Goal: Navigation & Orientation: Find specific page/section

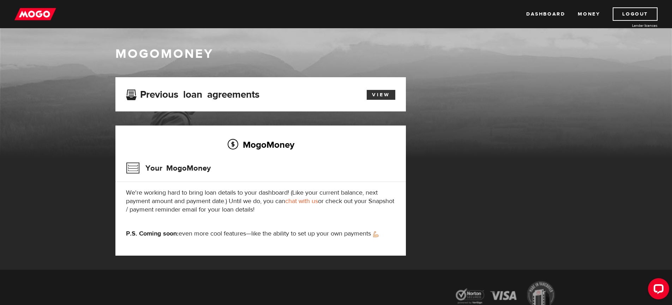
click at [381, 94] on link "View" at bounding box center [381, 95] width 29 height 10
click at [546, 14] on link "Dashboard" at bounding box center [546, 13] width 39 height 13
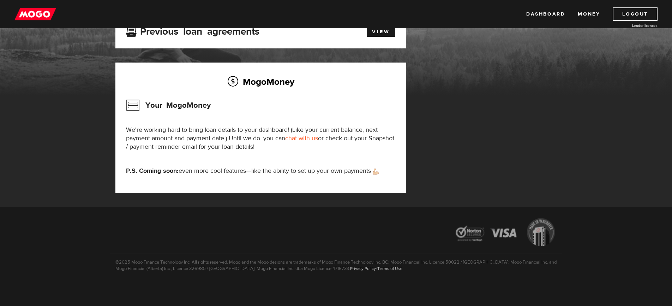
scroll to position [63, 0]
